Goal: Find specific page/section: Find specific page/section

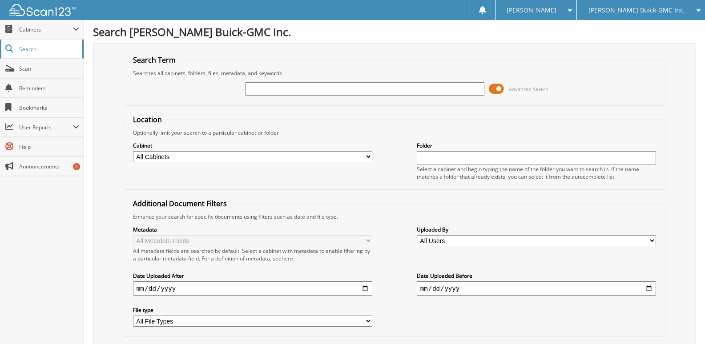
click at [41, 47] on span "Search" at bounding box center [48, 49] width 59 height 8
click at [39, 32] on span "Cabinets" at bounding box center [46, 30] width 54 height 8
click at [47, 52] on span "Search" at bounding box center [48, 49] width 59 height 8
click at [75, 29] on span at bounding box center [76, 29] width 6 height 7
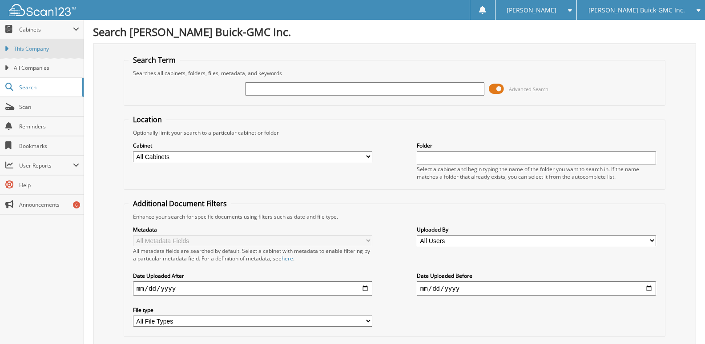
click at [36, 57] on link "This Company" at bounding box center [42, 48] width 84 height 19
